Goal: Task Accomplishment & Management: Complete application form

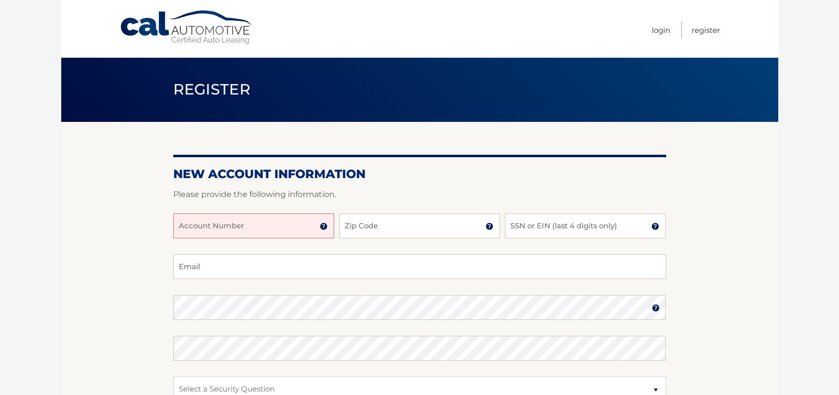
click at [308, 225] on input "Account Number" at bounding box center [253, 226] width 161 height 25
type input "9701105"
click at [459, 231] on input "Zip Code" at bounding box center [419, 226] width 161 height 25
type input "19047"
type input "lamp104@comcast.net"
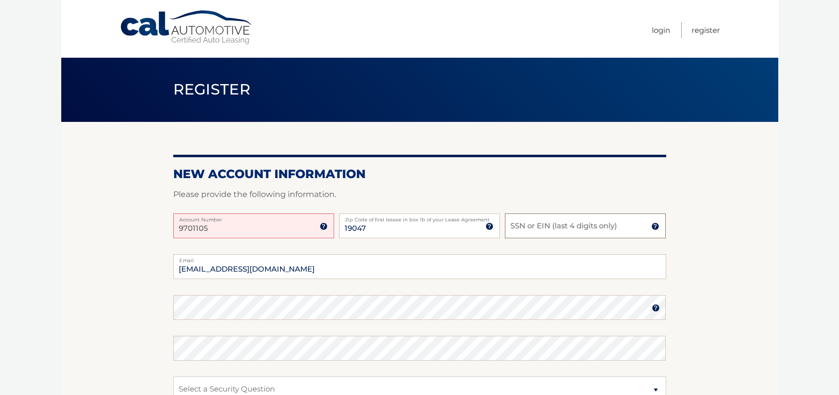
click at [572, 228] on input "SSN or EIN (last 4 digits only)" at bounding box center [585, 226] width 161 height 25
type input "4789"
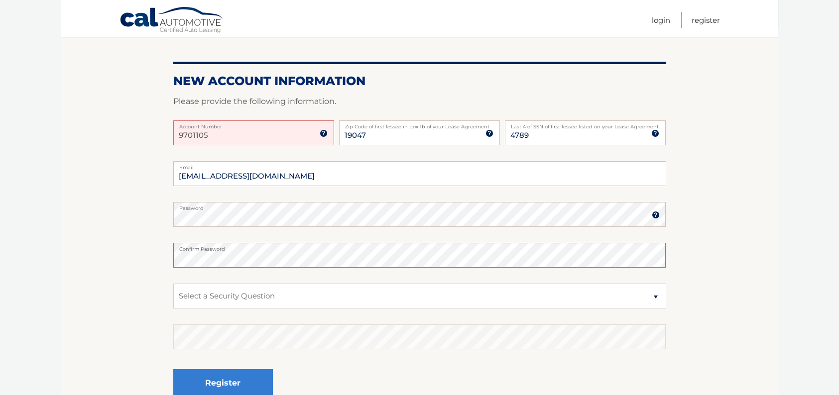
scroll to position [100, 0]
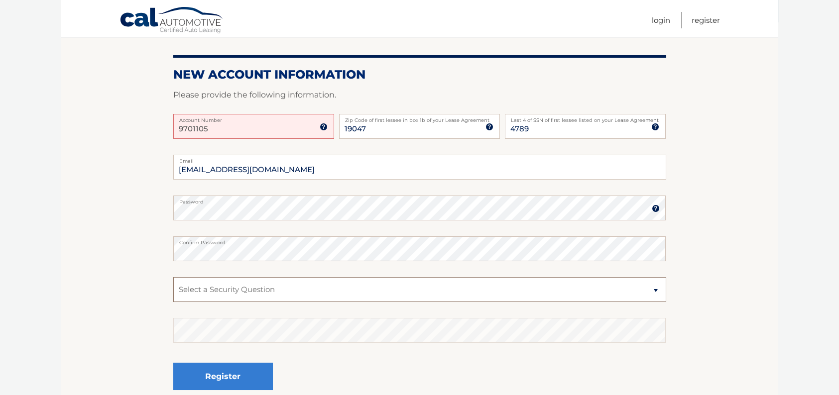
click at [199, 290] on select "Select a Security Question What was the name of your elementary school? What is…" at bounding box center [419, 289] width 493 height 25
select select "2"
click at [173, 277] on select "Select a Security Question What was the name of your elementary school? What is…" at bounding box center [419, 289] width 493 height 25
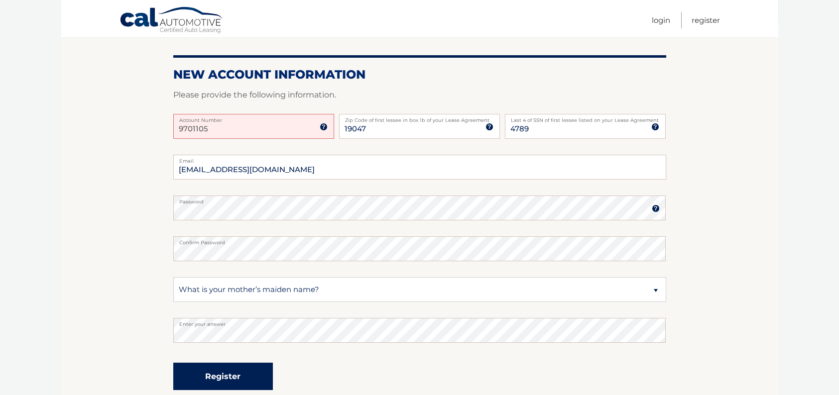
click at [219, 373] on button "Register" at bounding box center [223, 376] width 100 height 27
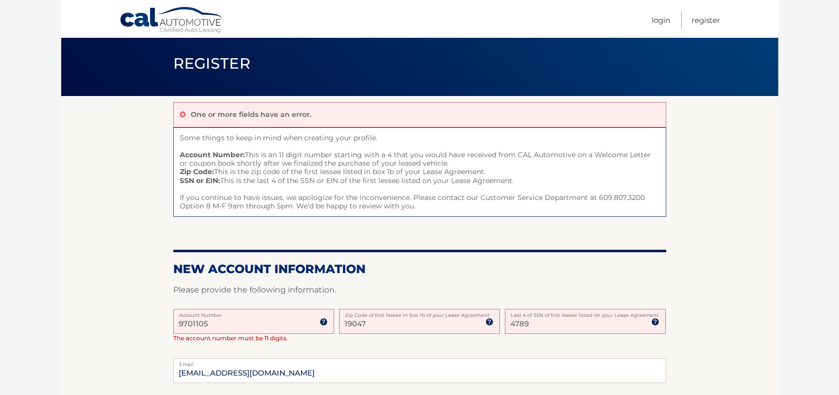
scroll to position [50, 0]
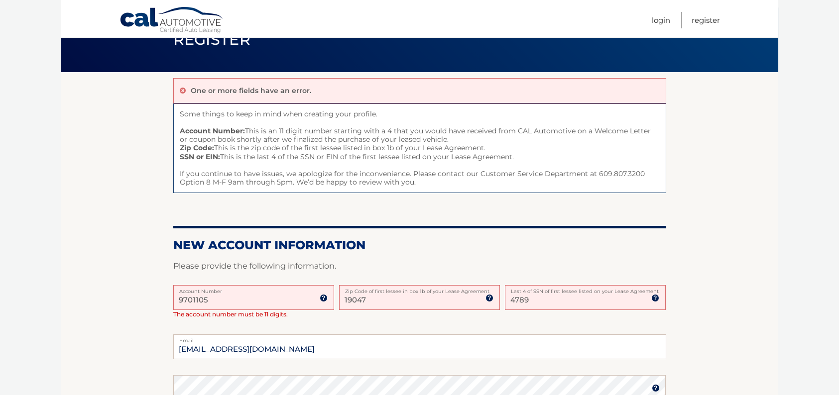
drag, startPoint x: 217, startPoint y: 302, endPoint x: 143, endPoint y: 291, distance: 75.0
click at [143, 292] on section "One or more fields have an error. Some things to keep in mind when creating you…" at bounding box center [419, 331] width 717 height 519
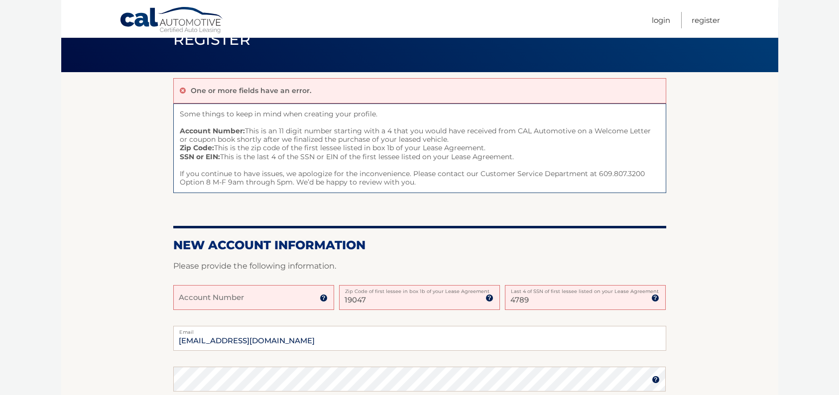
click at [216, 309] on input "Account Number" at bounding box center [253, 297] width 161 height 25
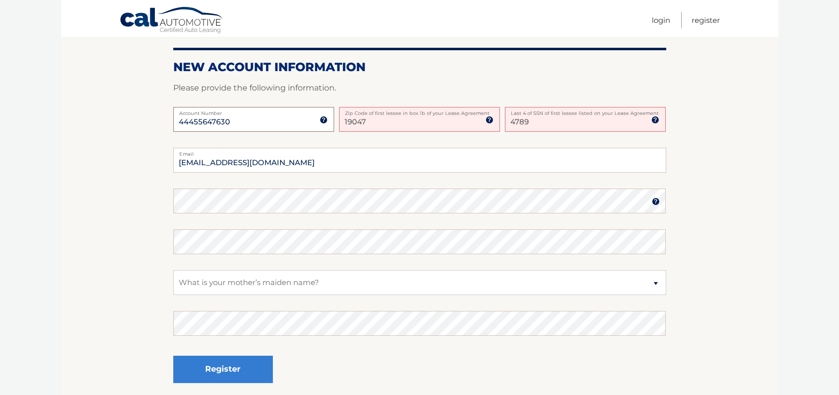
scroll to position [249, 0]
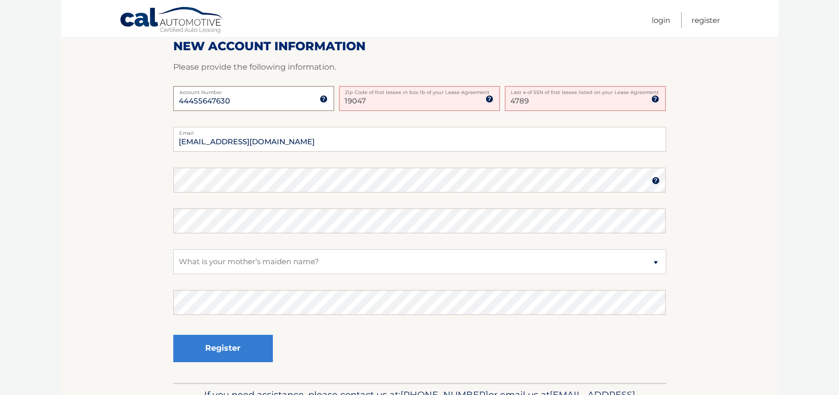
type input "44455647630"
click at [196, 258] on select "Select a Security Question What was the name of your elementary school? What is…" at bounding box center [419, 262] width 493 height 25
click at [173, 250] on select "Select a Security Question What was the name of your elementary school? What is…" at bounding box center [419, 262] width 493 height 25
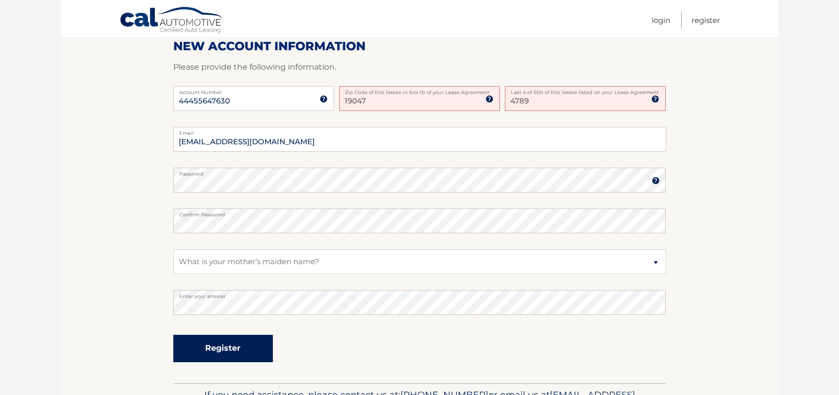
click at [219, 353] on button "Register" at bounding box center [223, 348] width 100 height 27
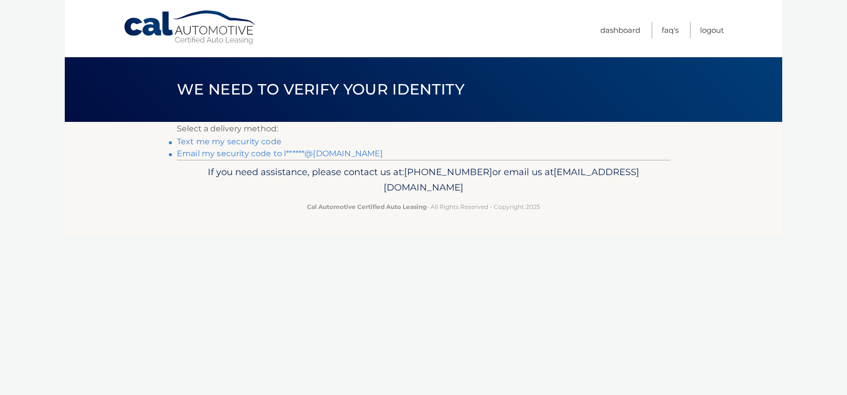
click at [244, 143] on link "Text me my security code" at bounding box center [229, 141] width 105 height 9
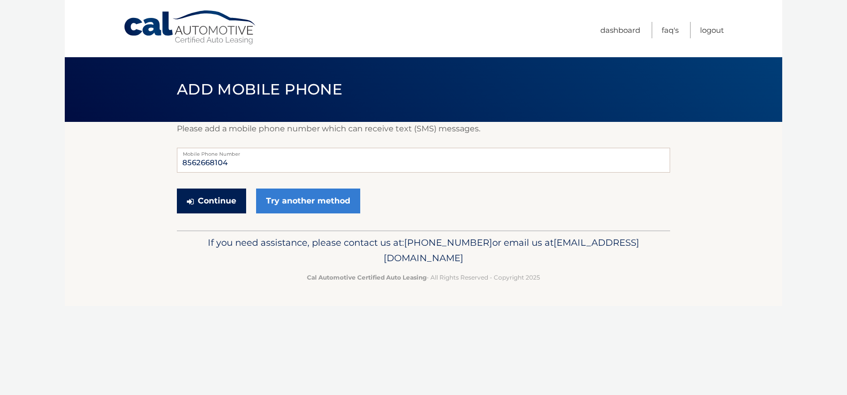
click at [217, 204] on button "Continue" at bounding box center [211, 201] width 69 height 25
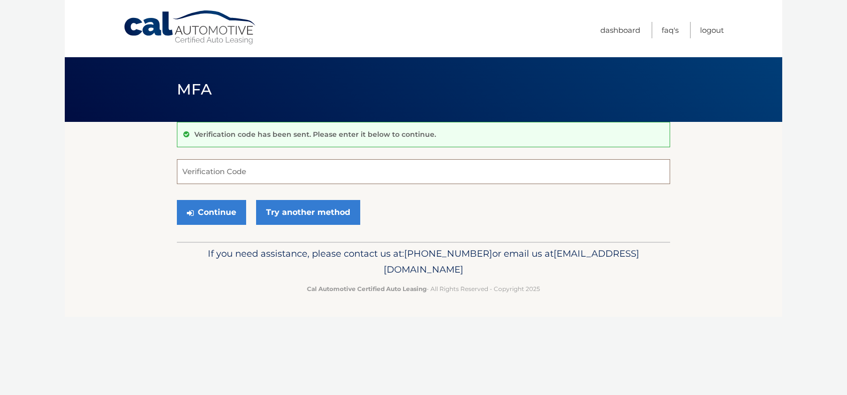
click at [193, 173] on input "Verification Code" at bounding box center [423, 171] width 493 height 25
type input "443438"
click at [215, 215] on button "Continue" at bounding box center [211, 212] width 69 height 25
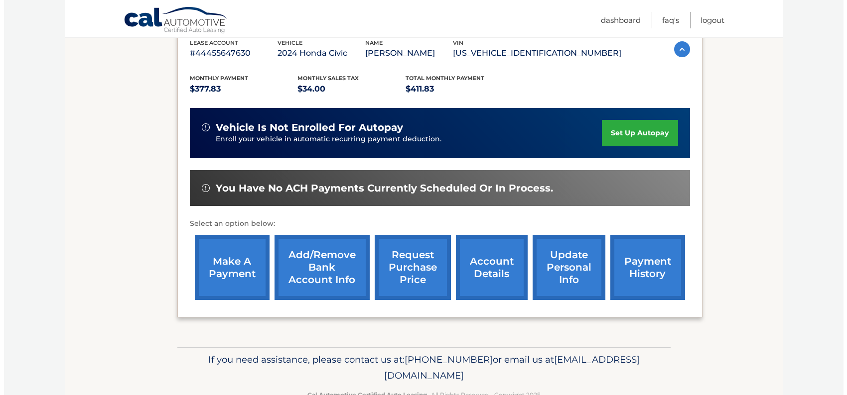
scroll to position [199, 0]
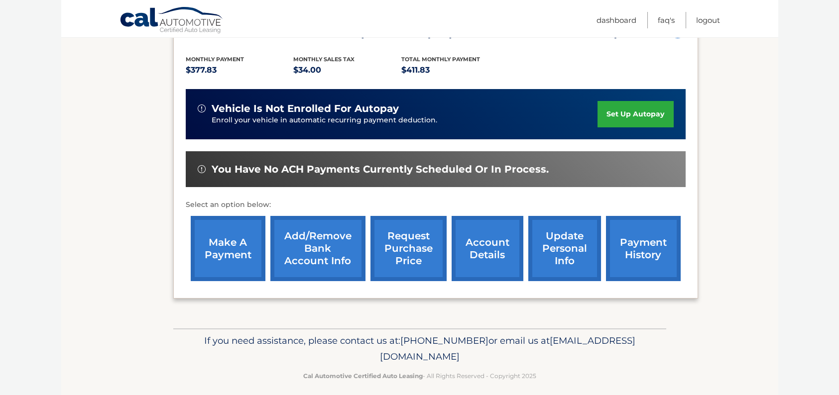
click at [416, 256] on link "request purchase price" at bounding box center [409, 248] width 76 height 65
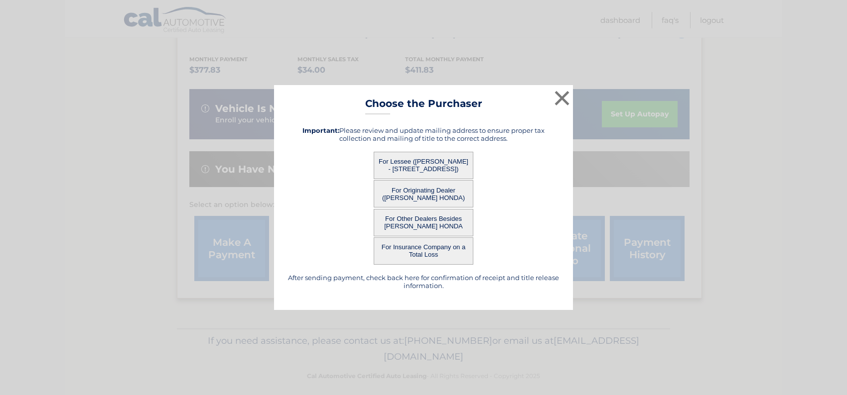
click at [445, 171] on button "For Lessee ([PERSON_NAME] - [STREET_ADDRESS])" at bounding box center [424, 165] width 100 height 27
click at [427, 160] on button "For Lessee (JOANNE LAMPLUGH - 619 BELLFLOWER RD, , LANGHORNE, PA 19047)" at bounding box center [424, 165] width 100 height 27
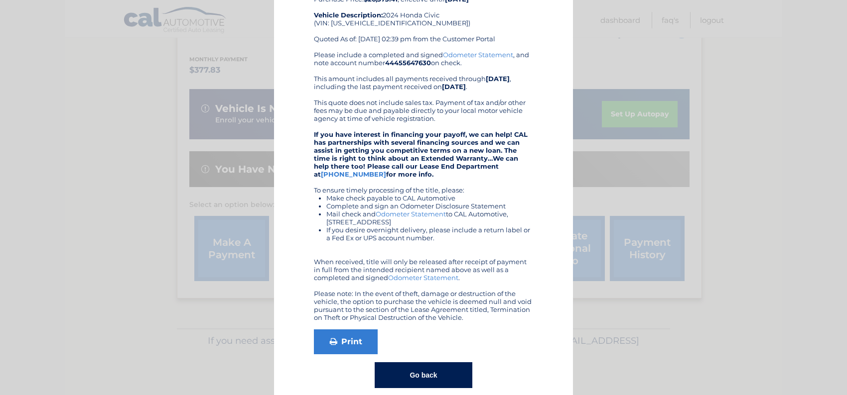
scroll to position [87, 0]
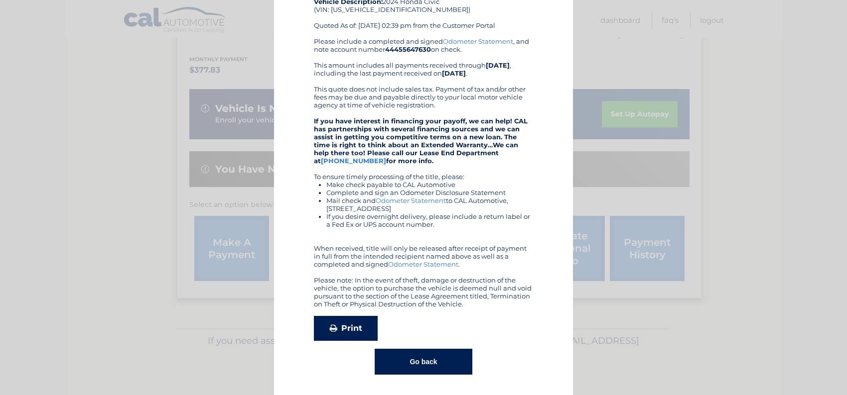
click at [339, 326] on link "Print" at bounding box center [346, 328] width 64 height 25
